Goal: Book appointment/travel/reservation

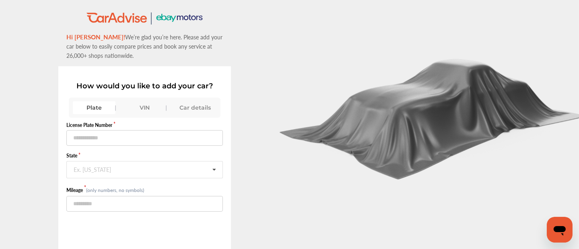
click at [146, 101] on div "Plate VIN Car details" at bounding box center [145, 107] width 152 height 13
click at [148, 103] on div "VIN" at bounding box center [145, 107] width 43 height 13
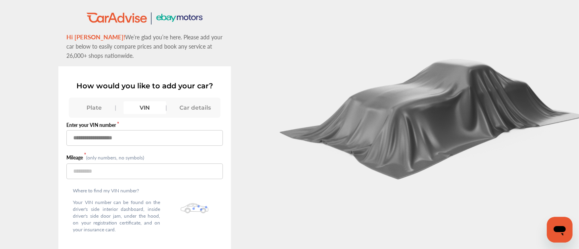
click at [122, 133] on input "text" at bounding box center [144, 138] width 157 height 16
type input "**********"
click at [79, 175] on input "number" at bounding box center [144, 172] width 157 height 16
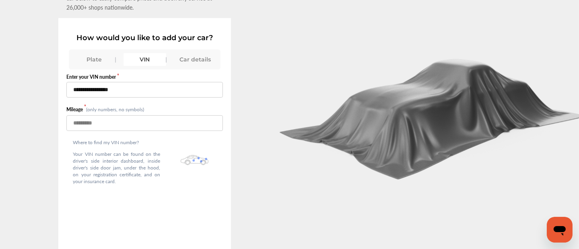
scroll to position [62, 0]
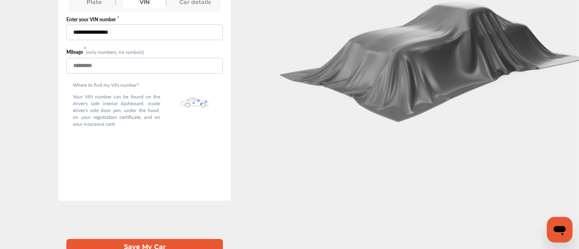
type input "*****"
click at [145, 243] on button "Save My Car" at bounding box center [144, 247] width 157 height 16
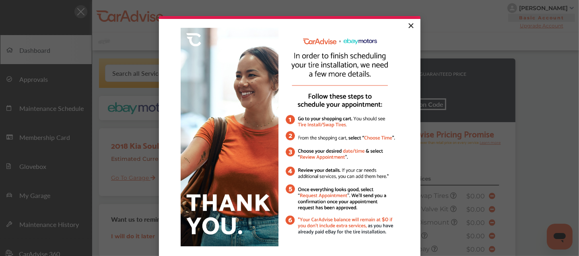
click at [406, 25] on link "×" at bounding box center [411, 26] width 14 height 14
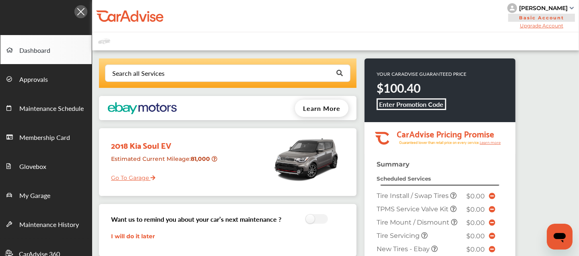
drag, startPoint x: 569, startPoint y: 8, endPoint x: 525, endPoint y: 5, distance: 43.5
click at [525, 5] on div "[PERSON_NAME]" at bounding box center [541, 8] width 68 height 10
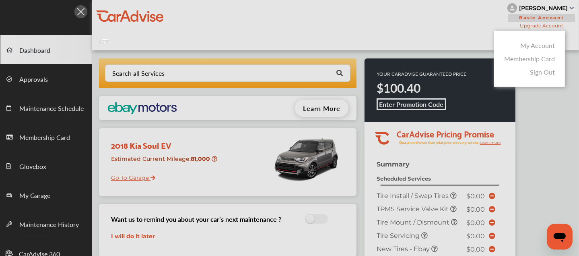
copy div "j"
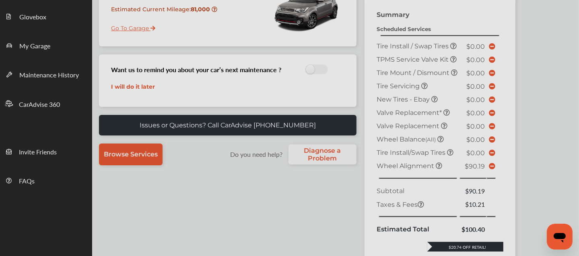
scroll to position [251, 0]
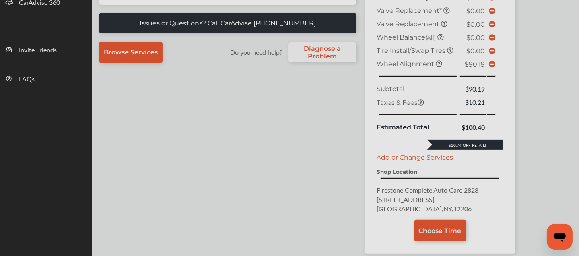
click at [540, 91] on div at bounding box center [289, 148] width 579 height 296
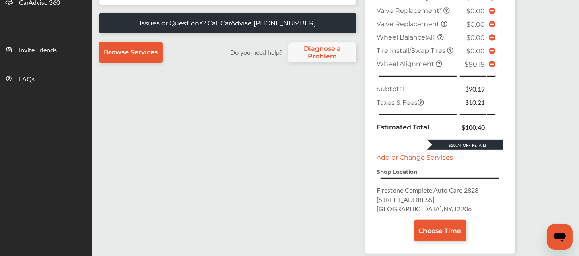
click at [489, 213] on p "Firestone Complete Auto Care [STREET_ADDRESS]" at bounding box center [440, 199] width 127 height 28
click at [553, 212] on div "Search all Services Looking for something we don’t seem to have? Contact us. .s…" at bounding box center [335, 34] width 487 height 470
click at [493, 67] on icon at bounding box center [492, 64] width 6 height 6
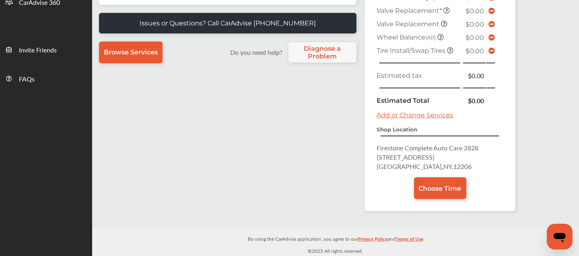
scroll to position [247, 0]
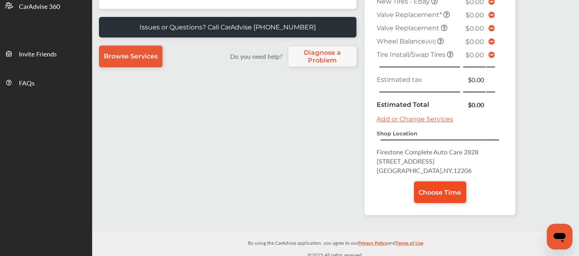
click at [432, 188] on span "Choose Time" at bounding box center [440, 192] width 43 height 8
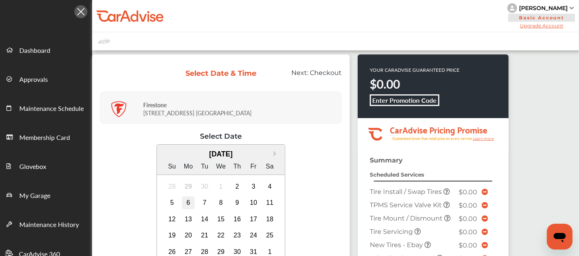
click at [183, 202] on div "6" at bounding box center [188, 202] width 13 height 13
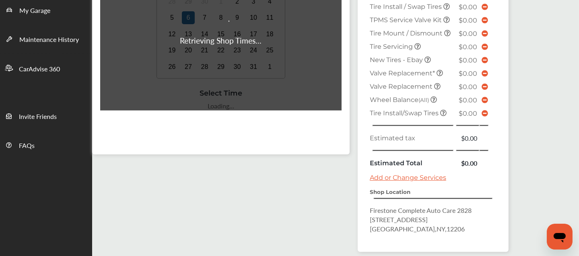
scroll to position [184, 0]
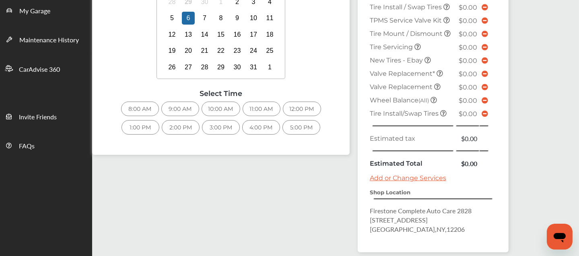
click at [256, 125] on div "4:00 PM" at bounding box center [261, 127] width 38 height 14
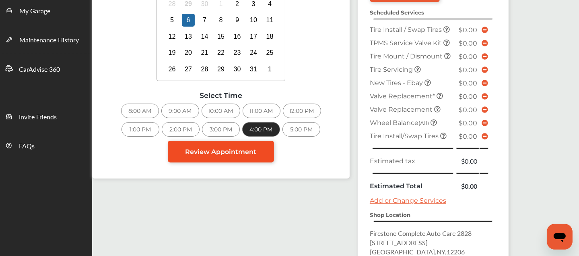
click at [230, 148] on span "Review Appointment" at bounding box center [221, 152] width 71 height 8
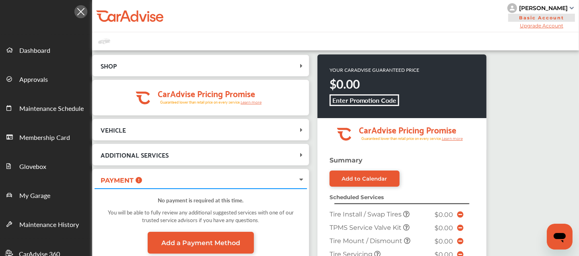
scroll to position [317, 0]
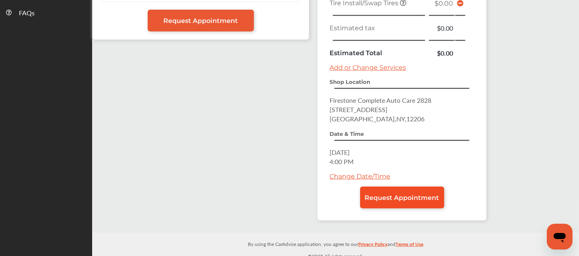
click at [374, 195] on span "Request Appointment" at bounding box center [402, 198] width 74 height 8
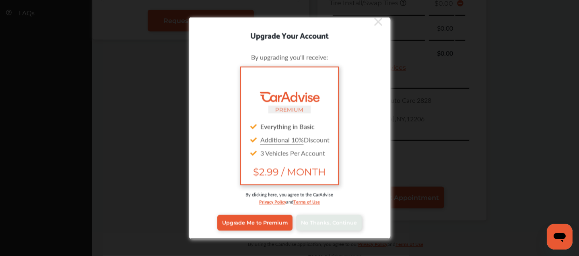
scroll to position [6, 0]
click at [325, 221] on span "No Thanks, Continue" at bounding box center [329, 223] width 56 height 6
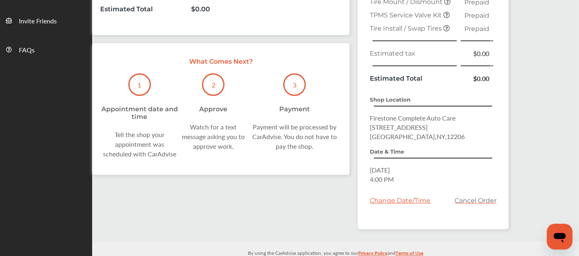
scroll to position [290, 0]
